Goal: Task Accomplishment & Management: Complete application form

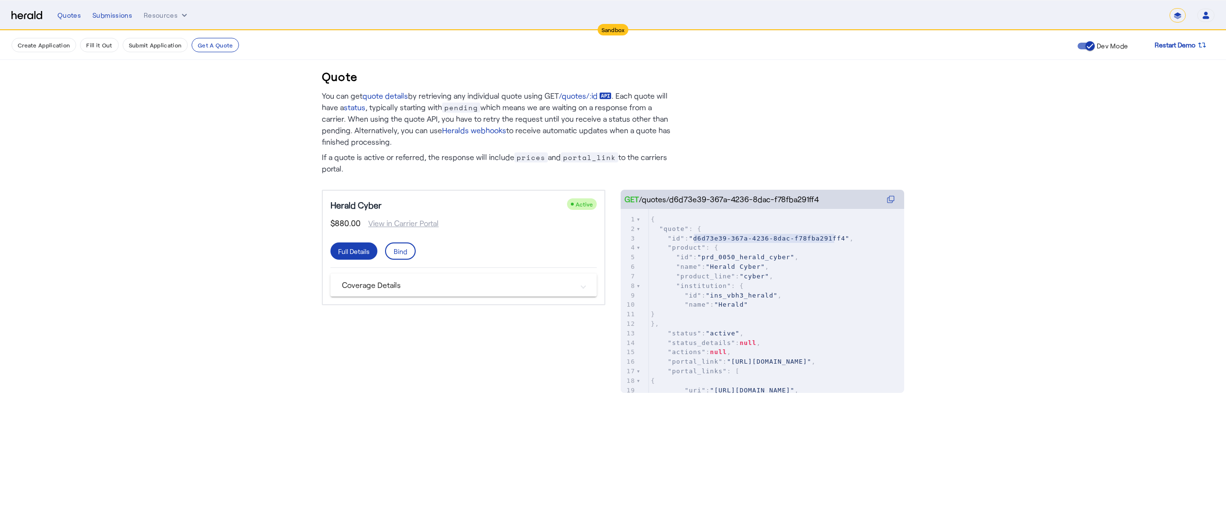
click at [142, 16] on div "Quotes Submissions Resources" at bounding box center [613, 16] width 1112 height 10
click at [149, 16] on button "Resources" at bounding box center [167, 16] width 46 height 10
click at [158, 34] on span "Herald Request Builder" at bounding box center [194, 35] width 86 height 9
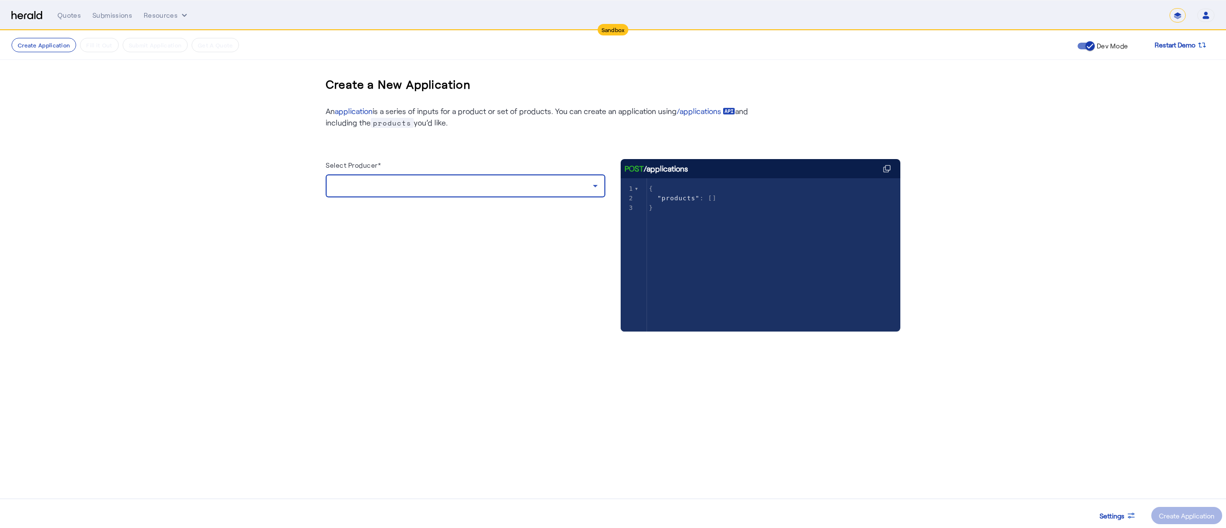
click at [554, 183] on div at bounding box center [463, 185] width 260 height 11
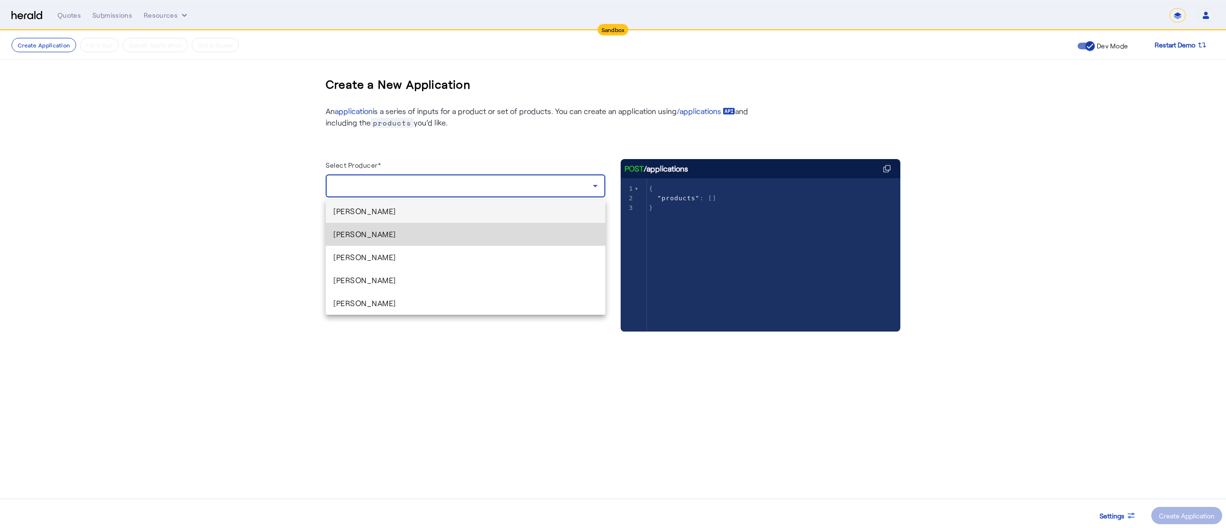
click at [482, 232] on span "[PERSON_NAME]" at bounding box center [465, 233] width 264 height 11
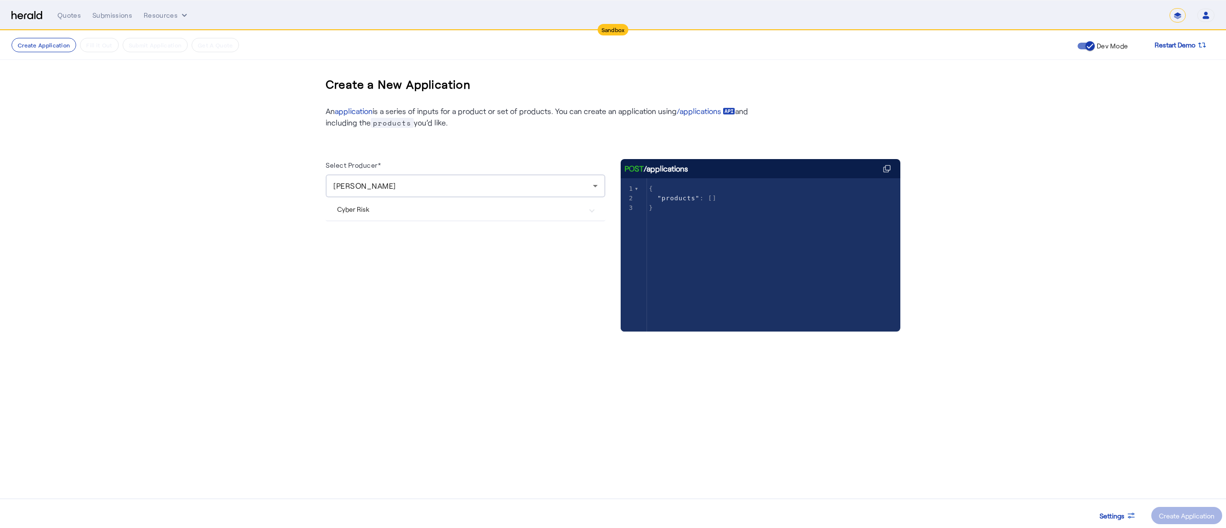
click at [571, 213] on Risk "Cyber Risk" at bounding box center [459, 209] width 245 height 10
click at [378, 273] on label "Herald Cyber" at bounding box center [377, 276] width 43 height 10
click at [1165, 508] on span at bounding box center [1186, 515] width 71 height 23
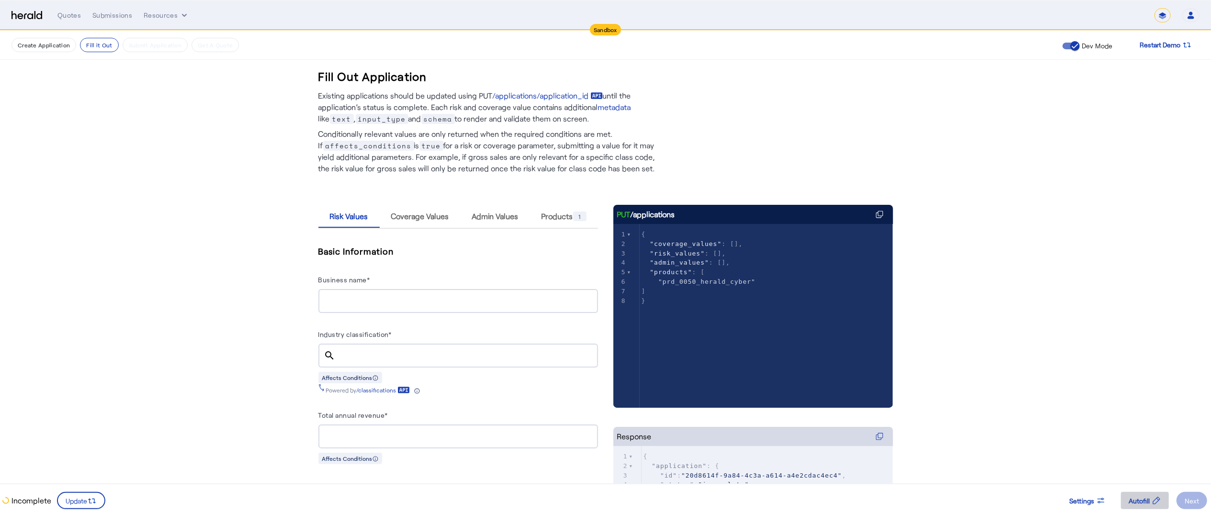
click at [1134, 492] on span at bounding box center [1145, 501] width 48 height 23
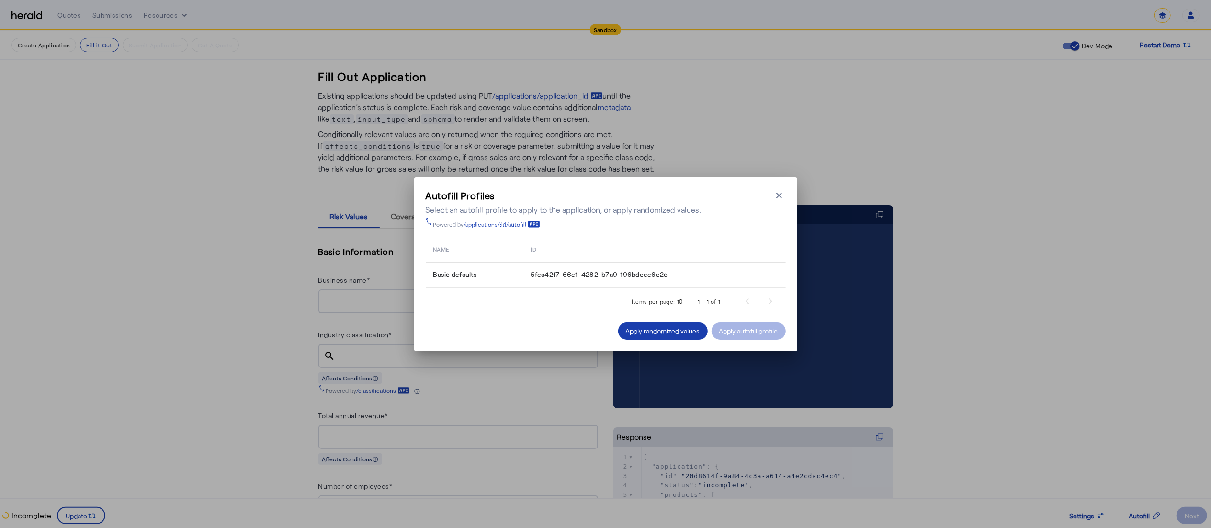
click at [684, 327] on div "Apply randomized values" at bounding box center [663, 331] width 74 height 10
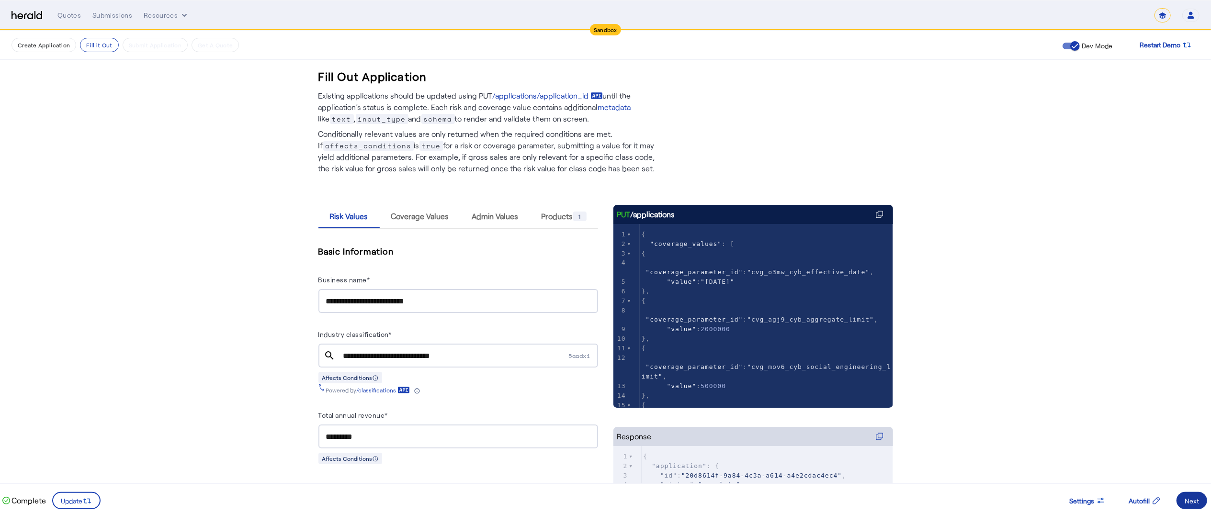
click at [1192, 493] on span at bounding box center [1192, 501] width 31 height 23
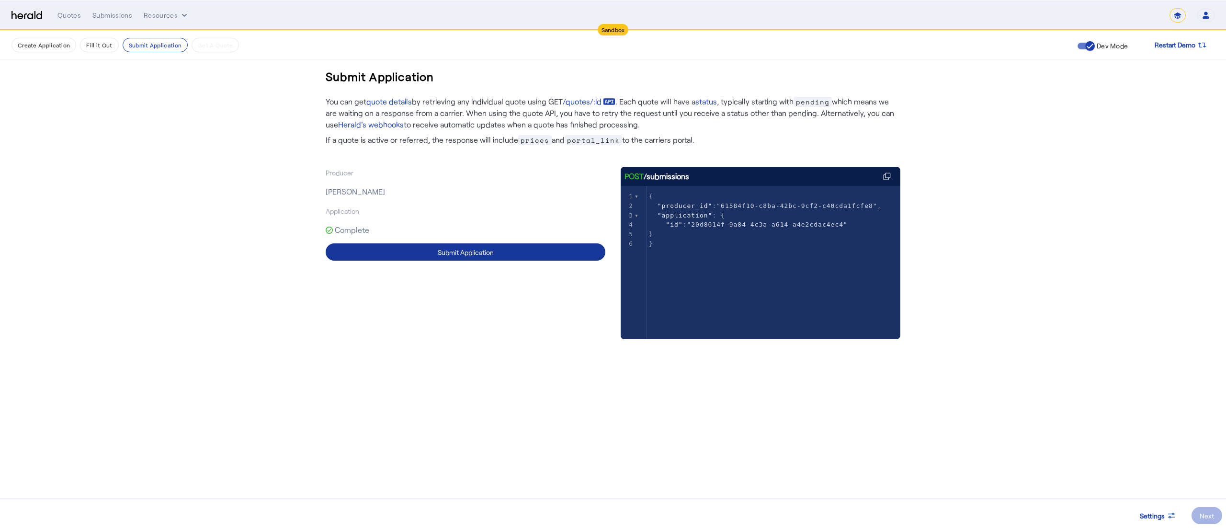
click at [577, 243] on span at bounding box center [466, 251] width 280 height 23
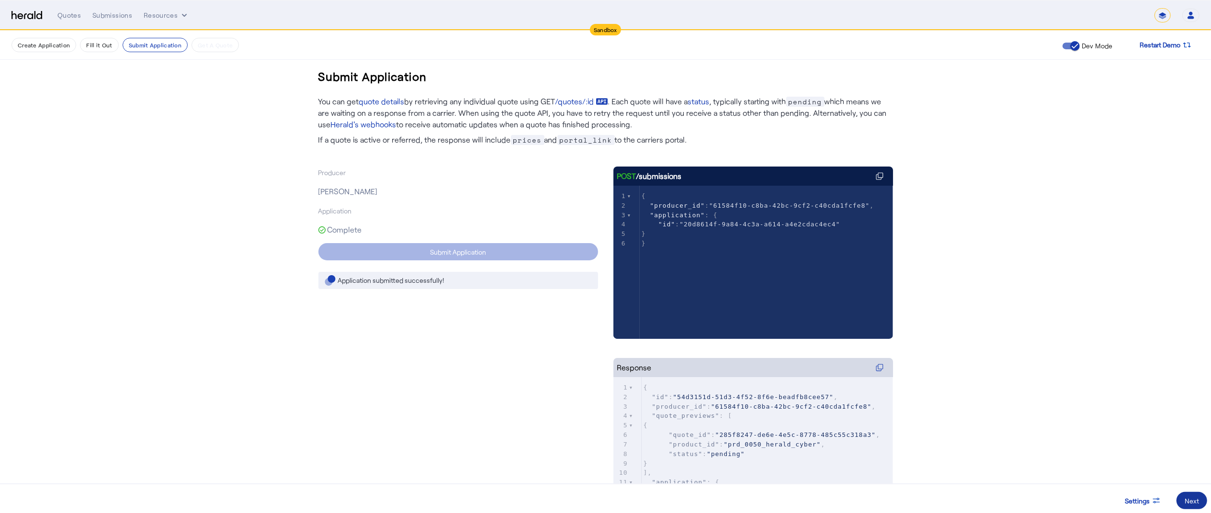
click at [1196, 490] on span at bounding box center [1192, 501] width 31 height 23
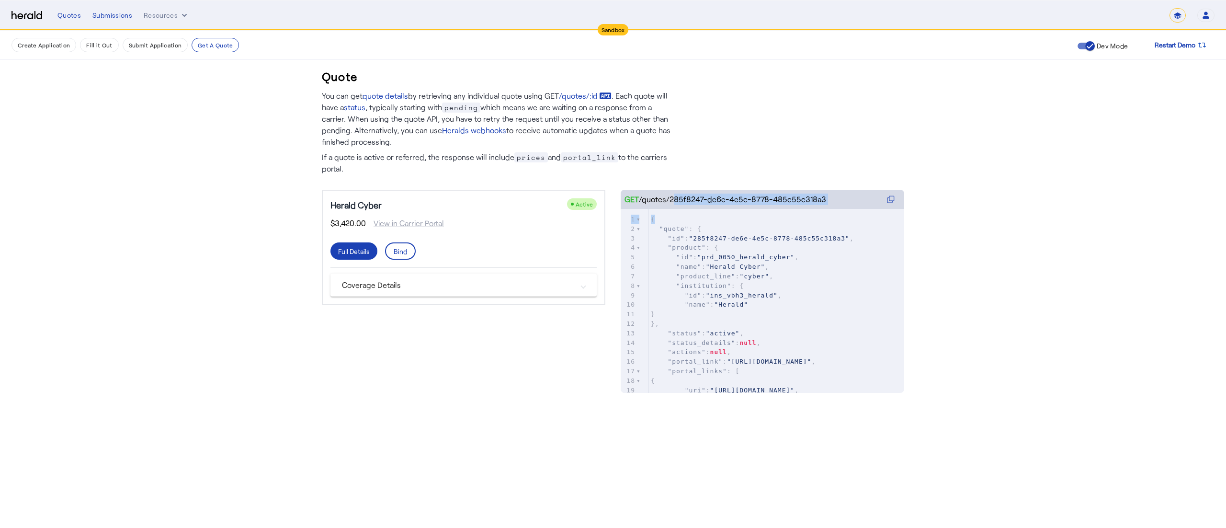
drag, startPoint x: 669, startPoint y: 198, endPoint x: 854, endPoint y: 212, distance: 185.8
click at [854, 212] on herald-code-block "GET /quotes/285f8247-de6e-4e5c-8778-485c55c318a3 xxxxxxxxxx 357 1 { 2 "quote" :…" at bounding box center [763, 282] width 284 height 184
copy herald-code-block "285f8247-de6e-4e5c-8778-485c55c318a3 xxxxxxxxxx 357 1 {"
click at [792, 284] on pre ""institution" : {" at bounding box center [776, 286] width 255 height 10
drag, startPoint x: 669, startPoint y: 195, endPoint x: 855, endPoint y: 198, distance: 186.3
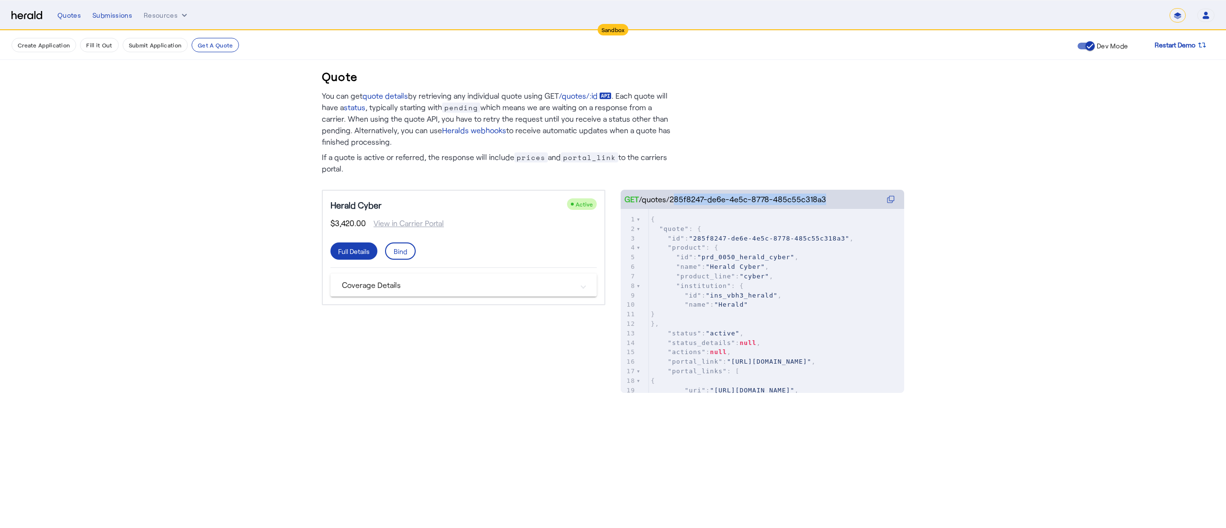
click at [855, 198] on div "GET /quotes/285f8247-de6e-4e5c-8778-485c55c318a3" at bounding box center [763, 199] width 284 height 19
copy herald-code-block "285f8247-de6e-4e5c-8778-485c55c318a3"
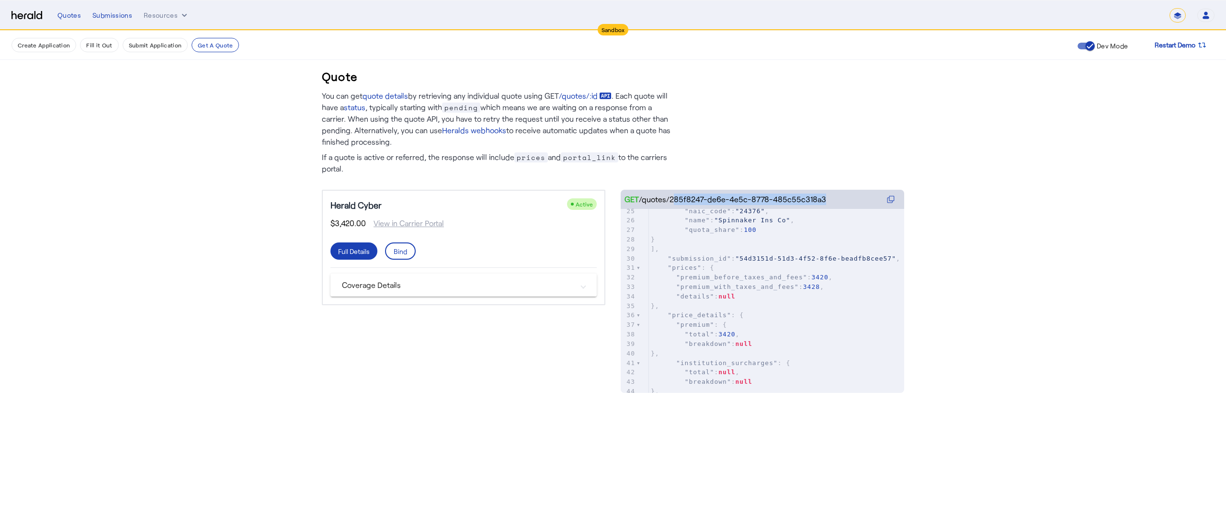
scroll to position [237, 0]
click at [405, 246] on div "Bind" at bounding box center [400, 251] width 13 height 10
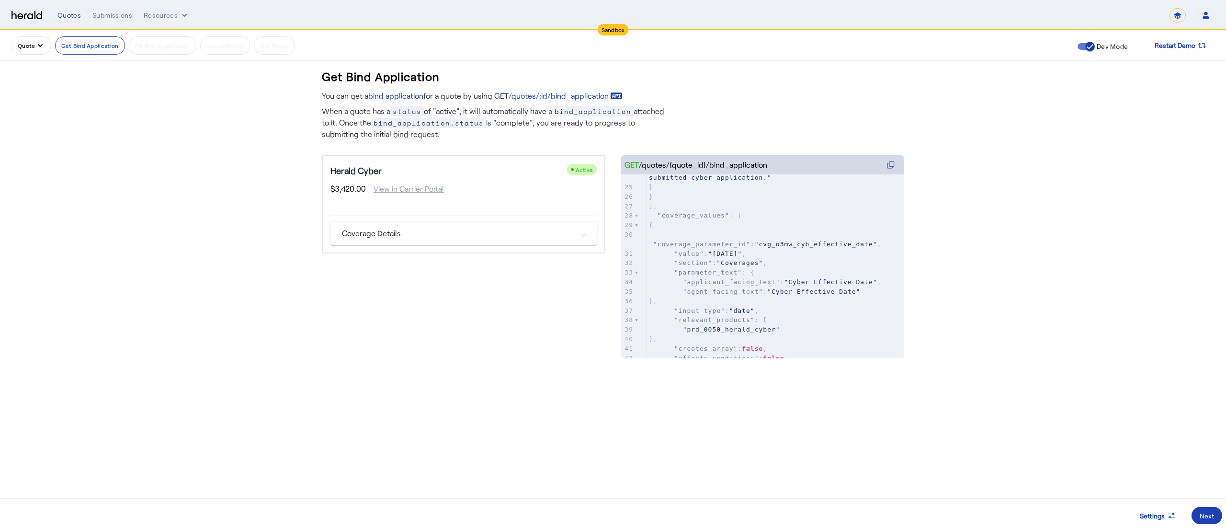
scroll to position [255, 0]
click at [740, 249] on span ""[DATE]"" at bounding box center [725, 252] width 34 height 7
type textarea "*"
click at [58, 18] on div "Quotes" at bounding box center [68, 16] width 23 height 10
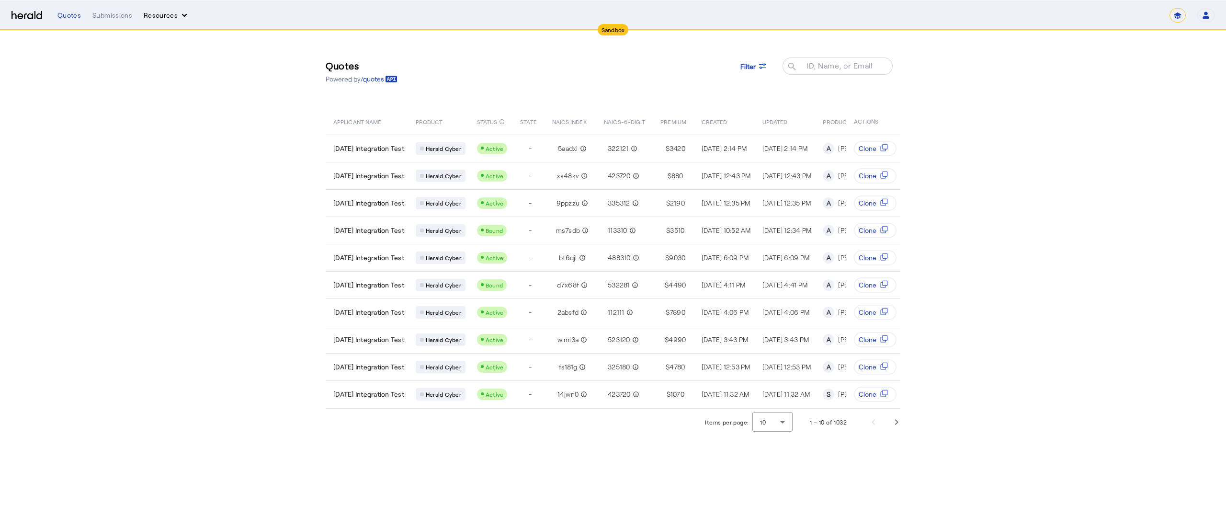
click at [162, 16] on button "Resources" at bounding box center [167, 16] width 46 height 10
click at [178, 40] on span "Herald Request Builder" at bounding box center [194, 35] width 86 height 9
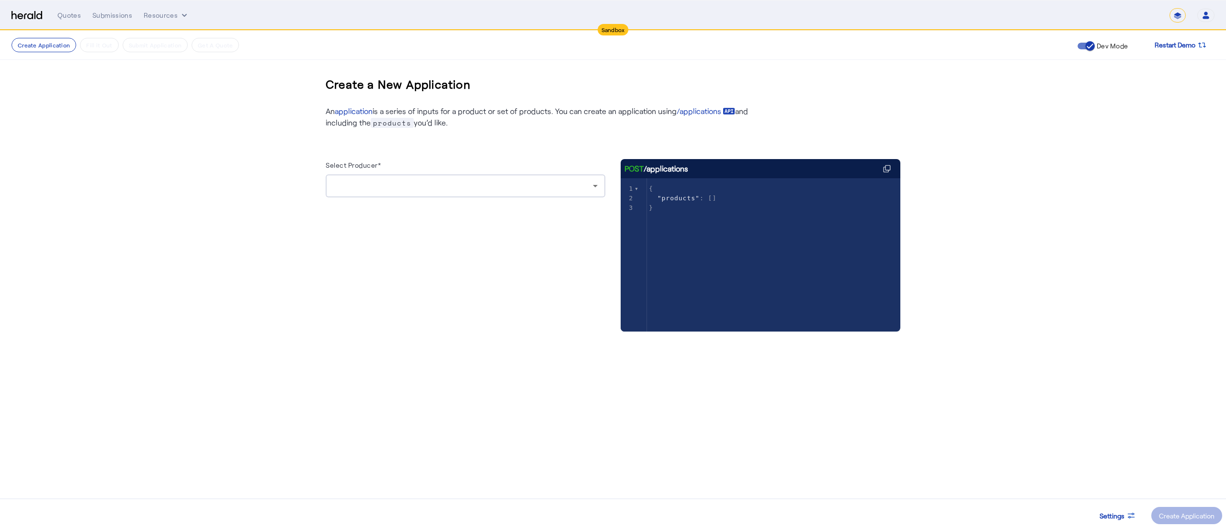
click at [541, 193] on div at bounding box center [465, 185] width 264 height 23
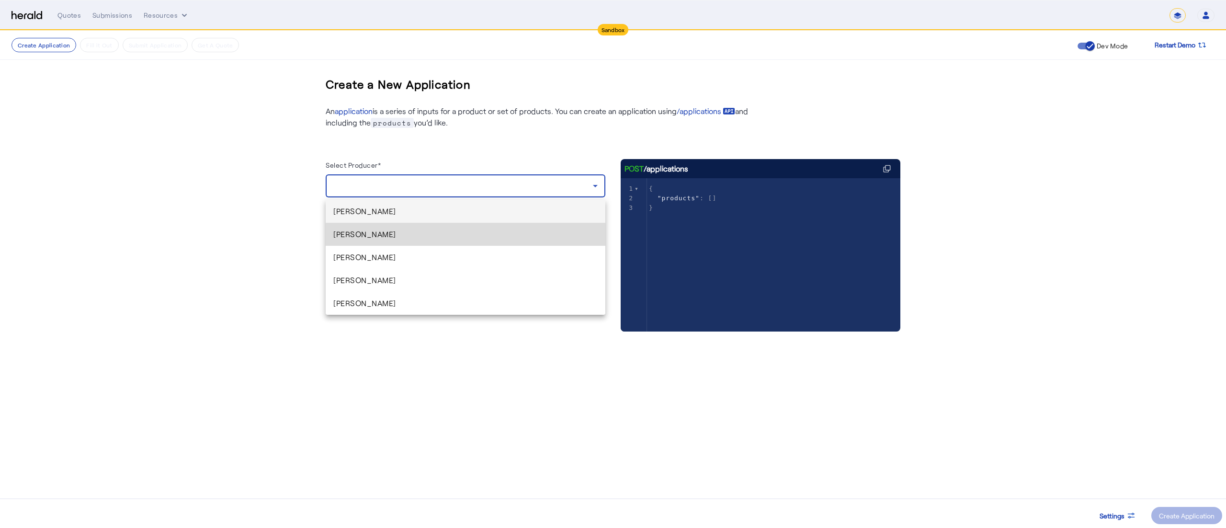
click at [500, 236] on span "[PERSON_NAME]" at bounding box center [465, 233] width 264 height 11
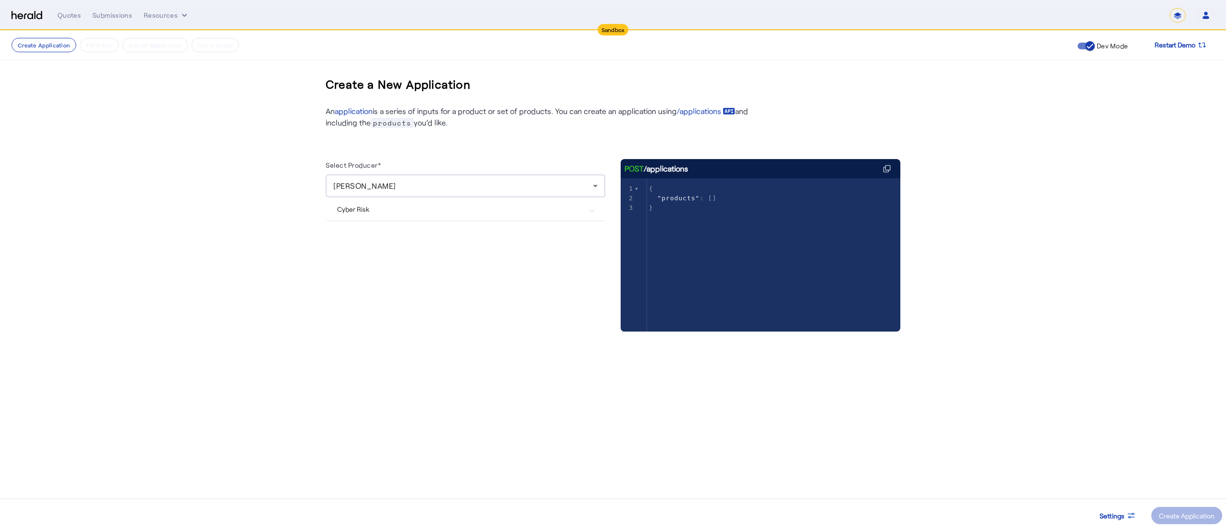
click at [499, 205] on Risk "Cyber Risk" at bounding box center [459, 209] width 245 height 10
click at [418, 280] on Cyber "Herald Cyber" at bounding box center [465, 275] width 257 height 19
click at [1158, 515] on span at bounding box center [1186, 515] width 71 height 23
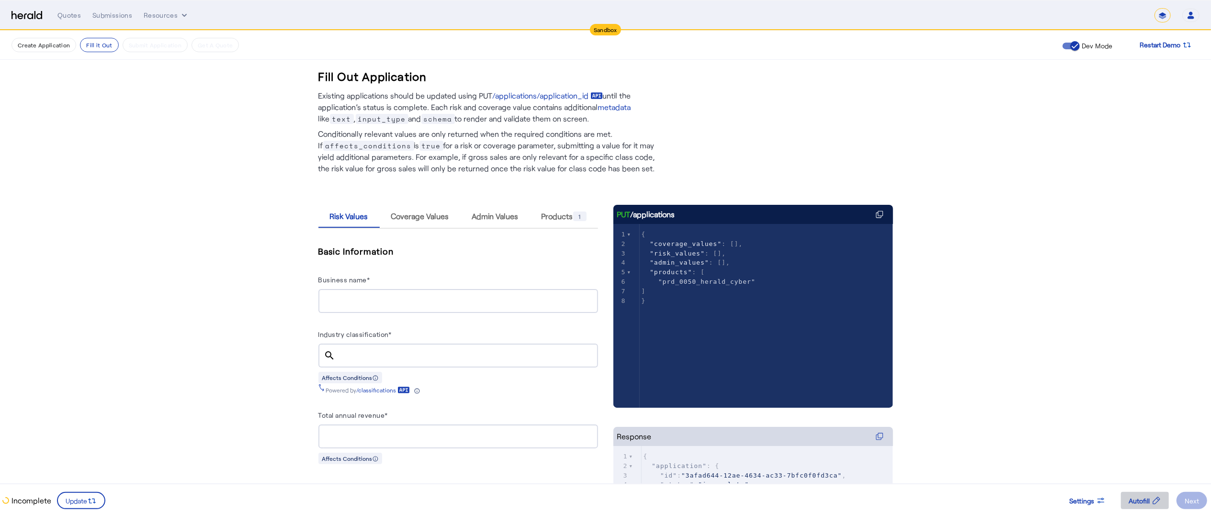
click at [1144, 492] on span at bounding box center [1145, 501] width 48 height 23
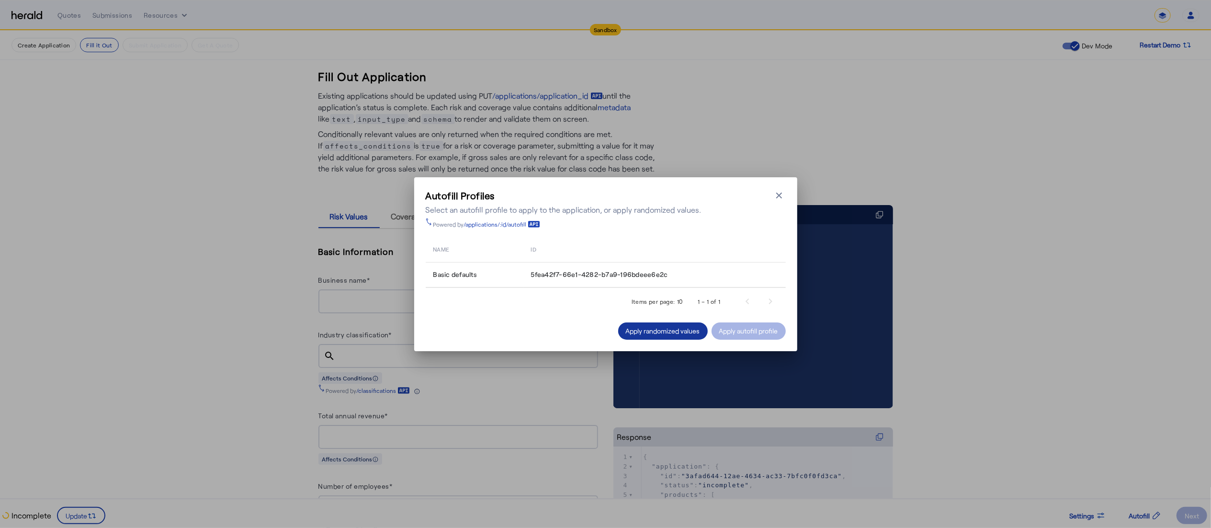
click at [667, 327] on div "Apply randomized values" at bounding box center [663, 331] width 74 height 10
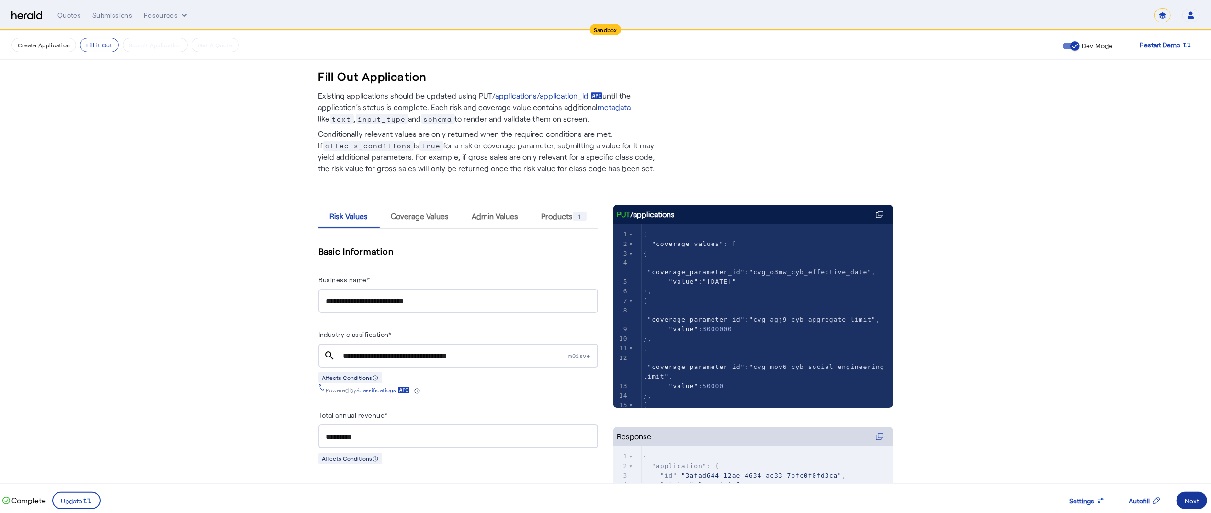
click at [1190, 498] on div "Next" at bounding box center [1192, 501] width 14 height 10
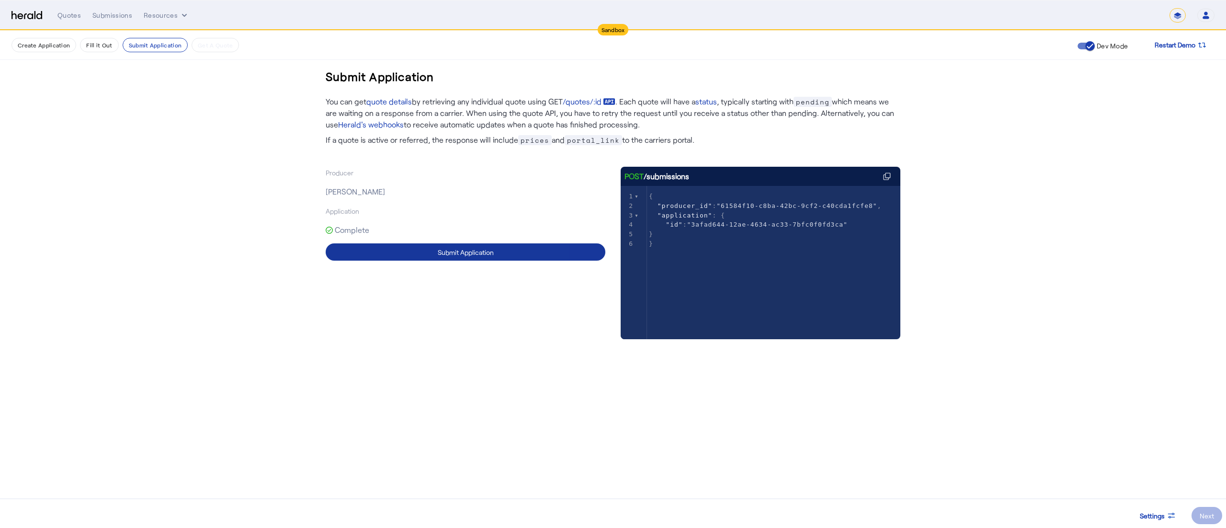
click at [509, 246] on span at bounding box center [466, 251] width 280 height 23
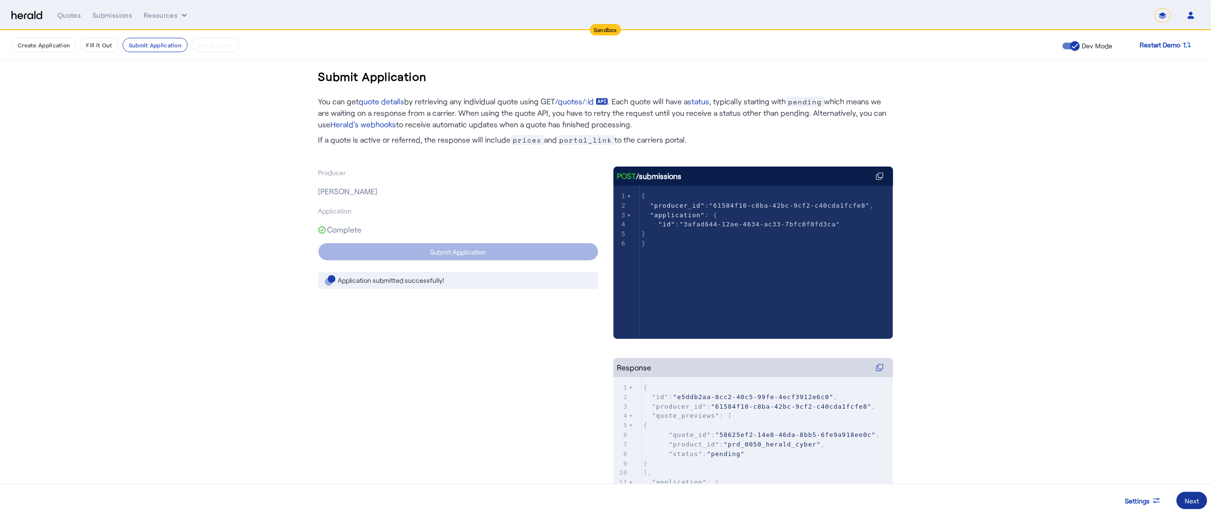
click at [1190, 501] on div "Next" at bounding box center [1192, 501] width 14 height 10
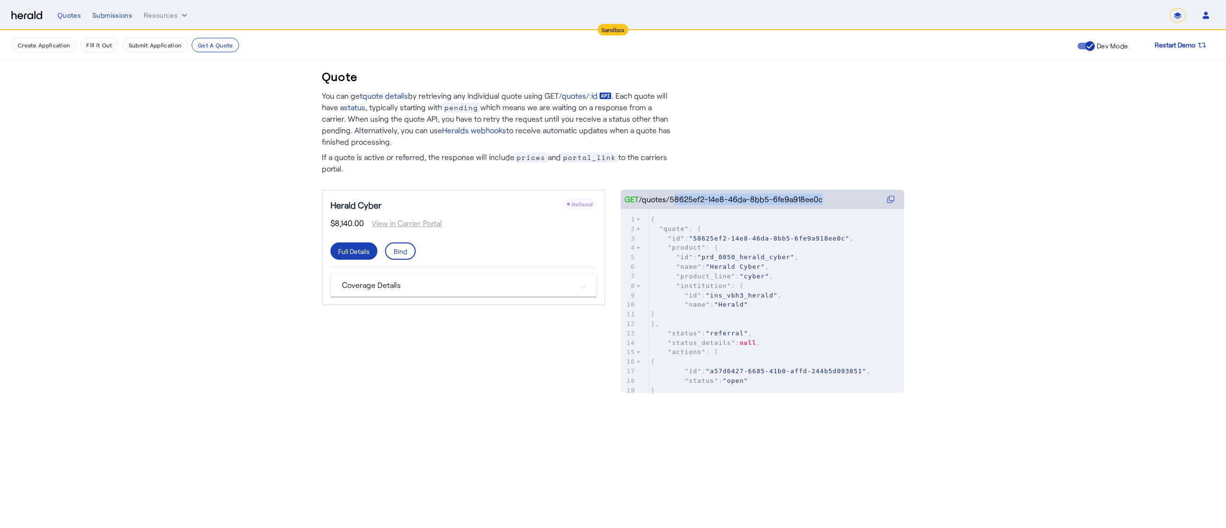
drag, startPoint x: 668, startPoint y: 198, endPoint x: 855, endPoint y: 207, distance: 188.0
click at [855, 207] on div "GET /quotes/58625ef2-14e8-46da-8bb5-6fe9a918ee0c" at bounding box center [763, 199] width 284 height 19
copy herald-code-block "58625ef2-14e8-46da-8bb5-6fe9a918ee0c"
click at [399, 245] on span at bounding box center [400, 250] width 29 height 23
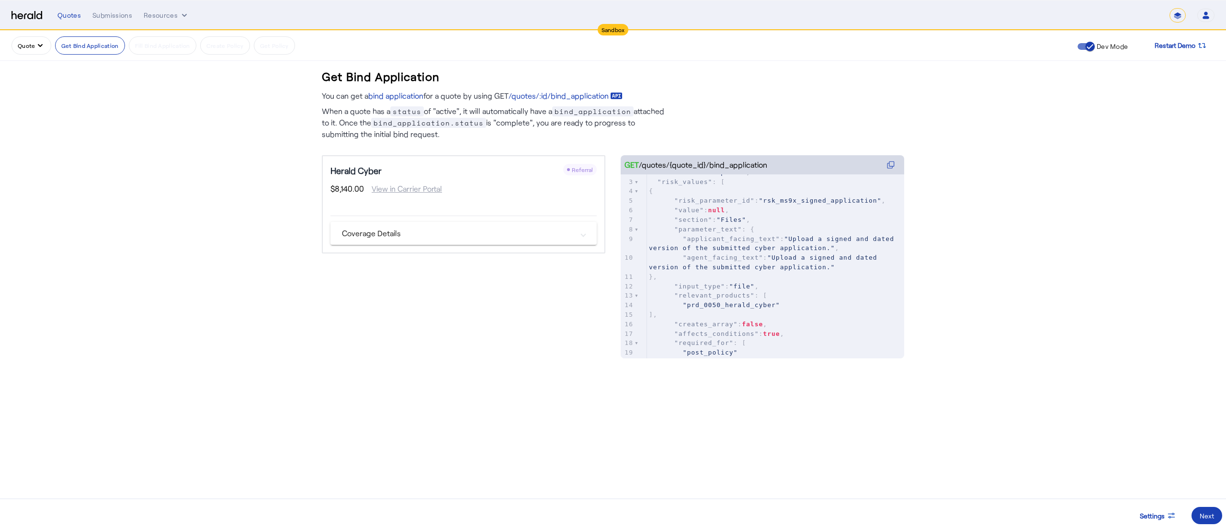
scroll to position [68, 0]
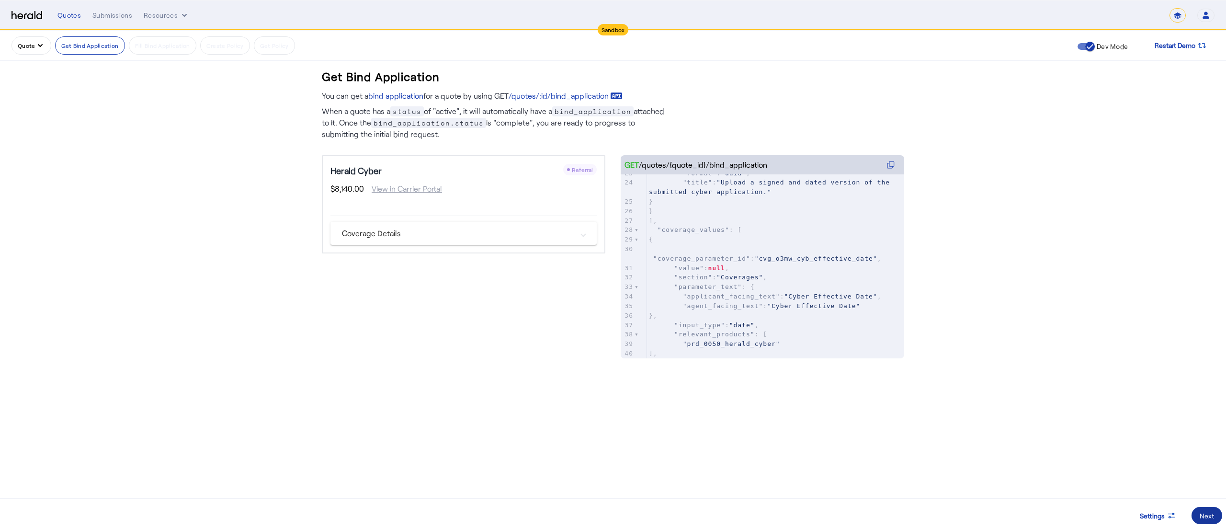
click at [1215, 516] on span at bounding box center [1207, 515] width 31 height 23
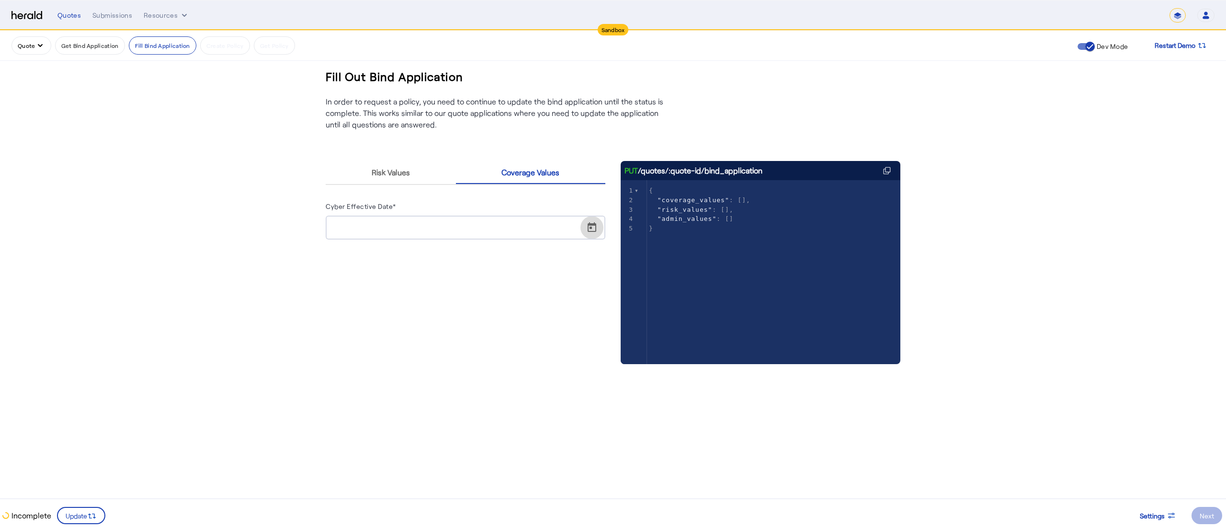
click at [598, 228] on span "Open calendar" at bounding box center [592, 227] width 23 height 23
click at [425, 335] on button "15" at bounding box center [434, 338] width 19 height 19
type input "**********"
click at [91, 518] on icon at bounding box center [92, 516] width 10 height 10
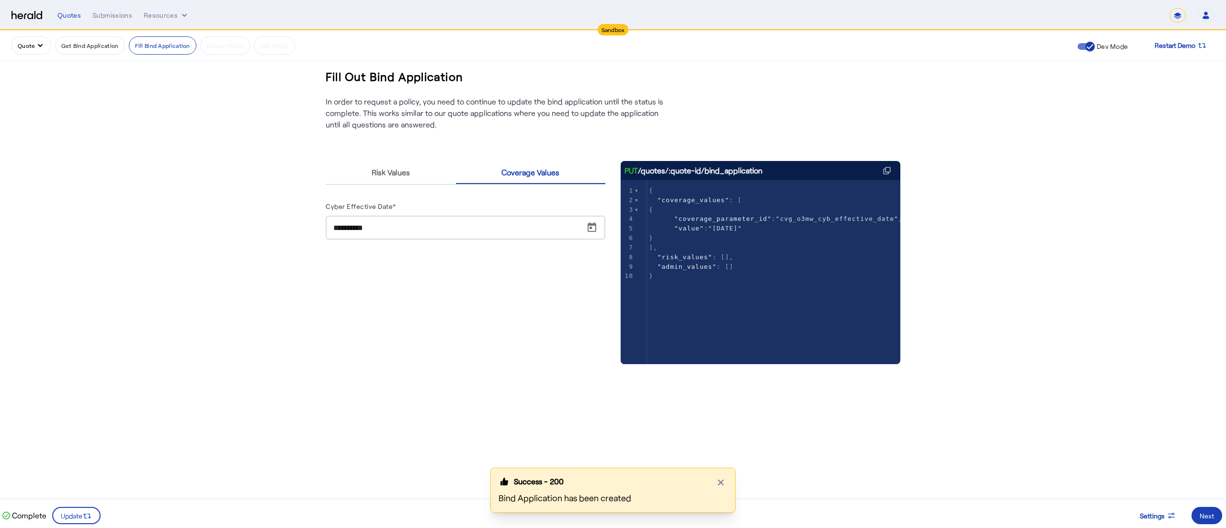
click at [1209, 512] on div "Success - 200 Close modal Bind Application has been created" at bounding box center [613, 497] width 1226 height 60
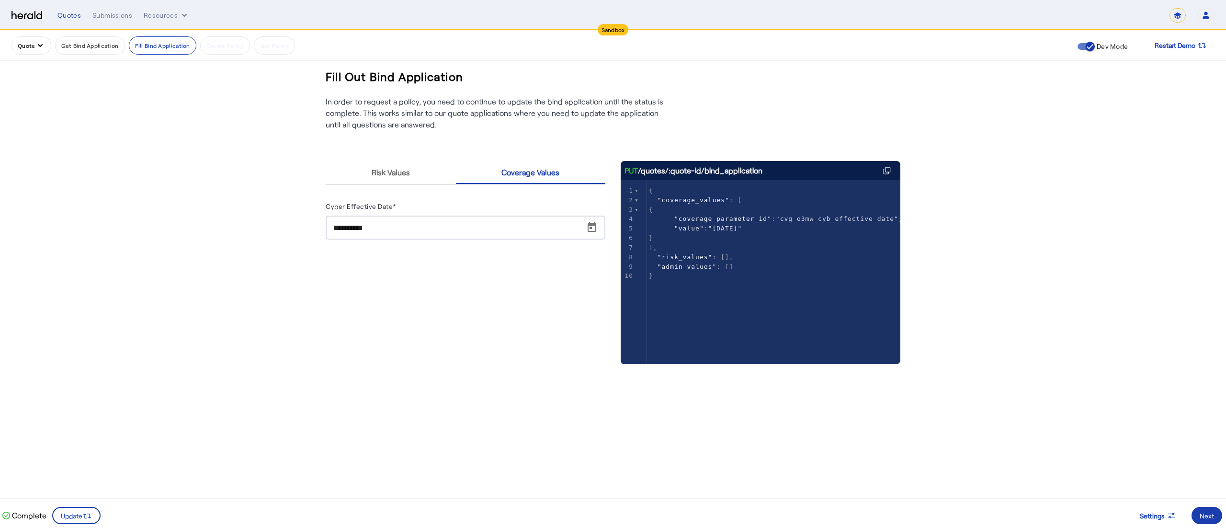
click at [1208, 510] on span at bounding box center [1207, 515] width 31 height 23
